Goal: Task Accomplishment & Management: Manage account settings

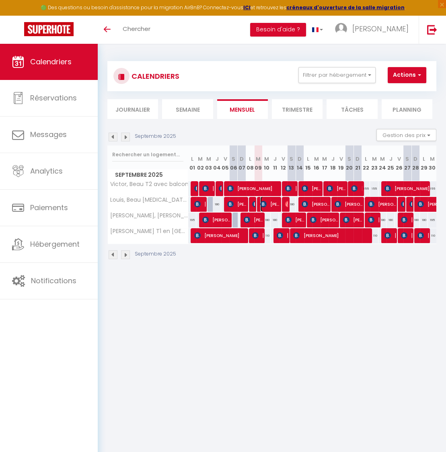
click at [269, 202] on span "[PERSON_NAME] [PERSON_NAME]" at bounding box center [270, 204] width 20 height 15
select select "OK"
select select "KO"
select select "0"
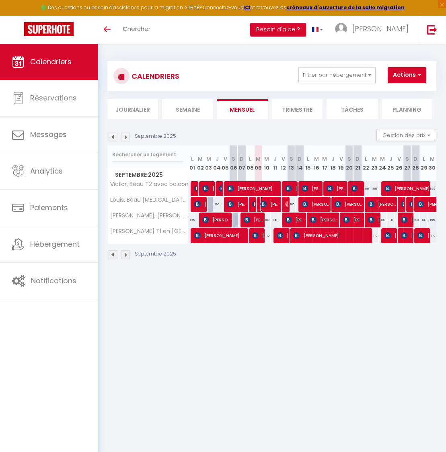
select select "1"
select select
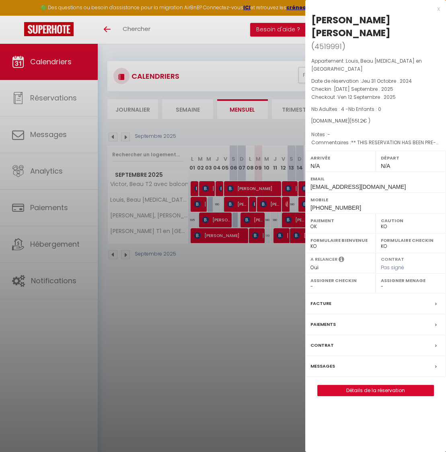
click at [325, 362] on label "Messages" at bounding box center [322, 366] width 25 height 8
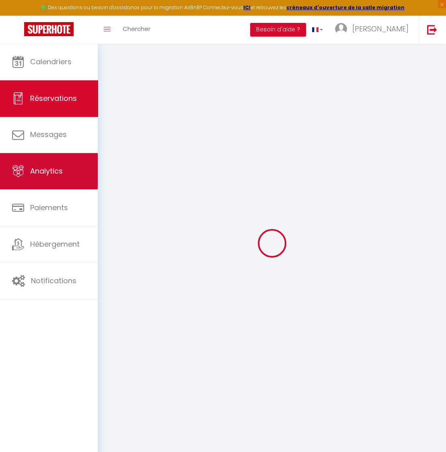
select select
checkbox input "false"
select select
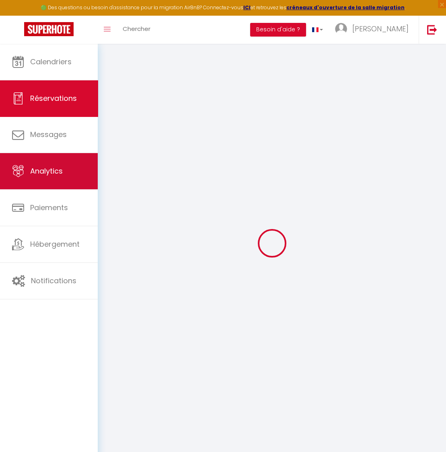
checkbox input "false"
type textarea "** THIS RESERVATION HAS BEEN PRE-PAID ** Approximate time of arrival: between 1…"
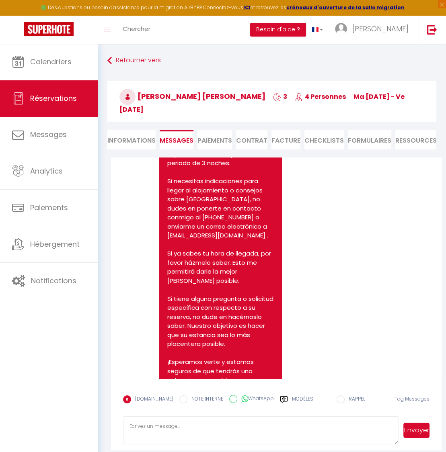
scroll to position [234, 0]
